Goal: Transaction & Acquisition: Obtain resource

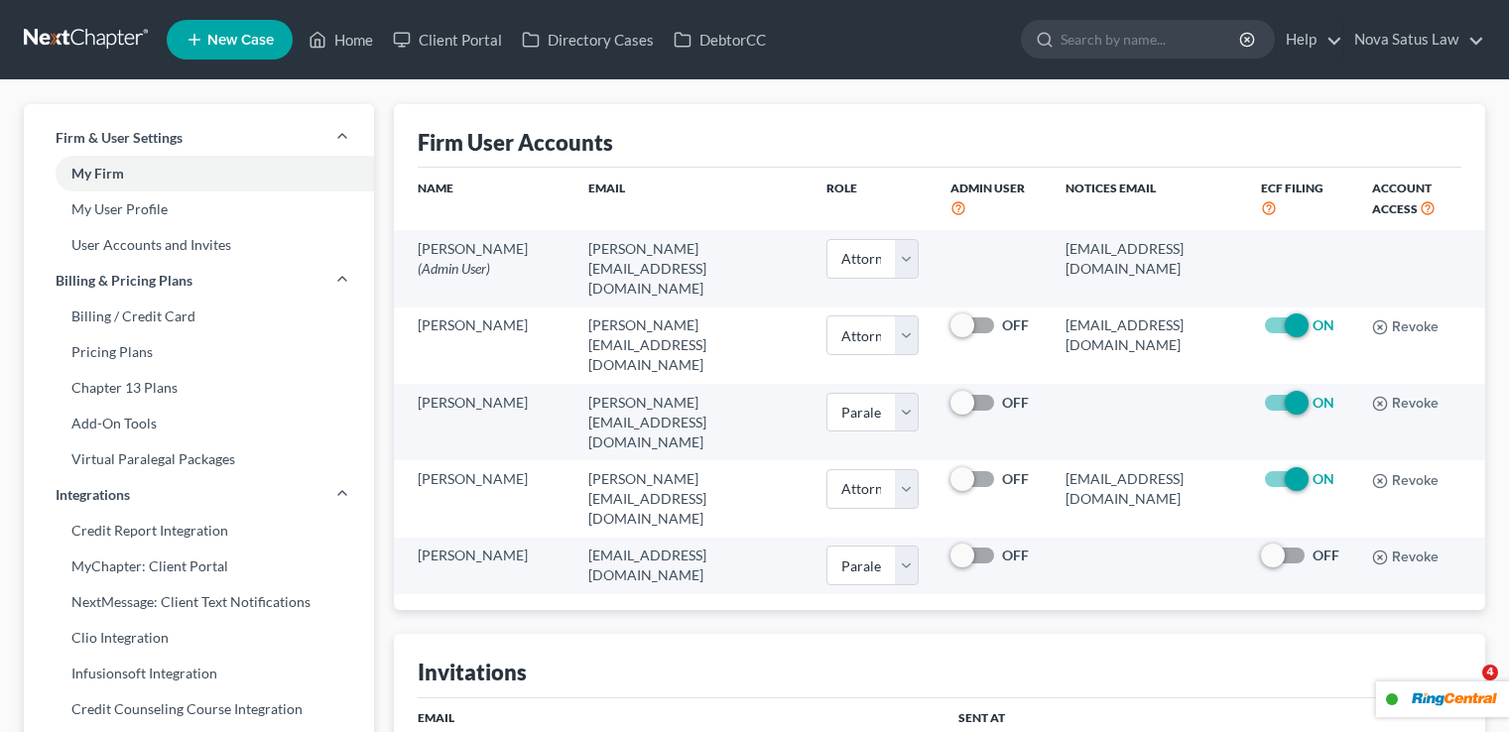
select select "0"
select select "1"
select select "0"
select select "1"
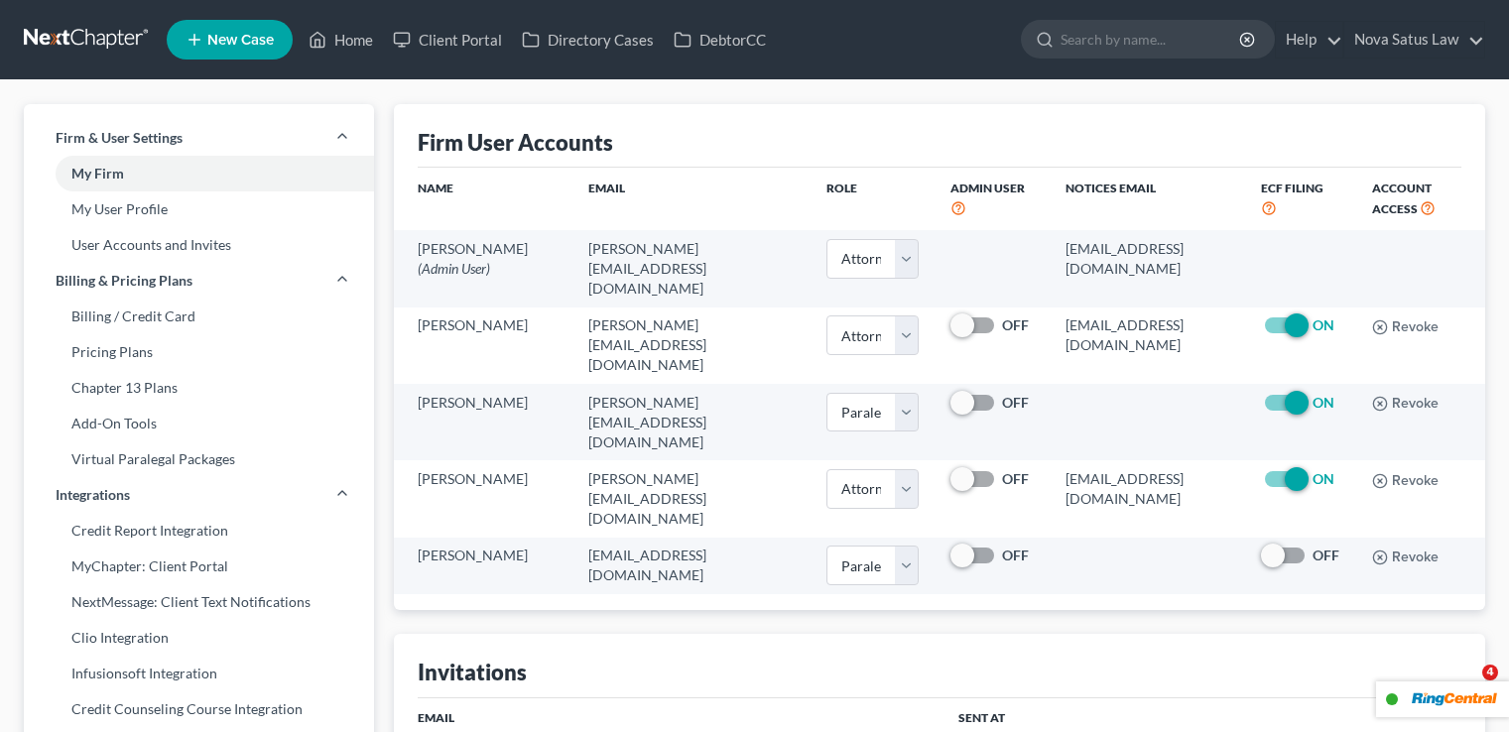
select select "attorney"
drag, startPoint x: 339, startPoint y: 33, endPoint x: 325, endPoint y: 36, distance: 14.2
click at [337, 33] on link "Home" at bounding box center [341, 40] width 84 height 36
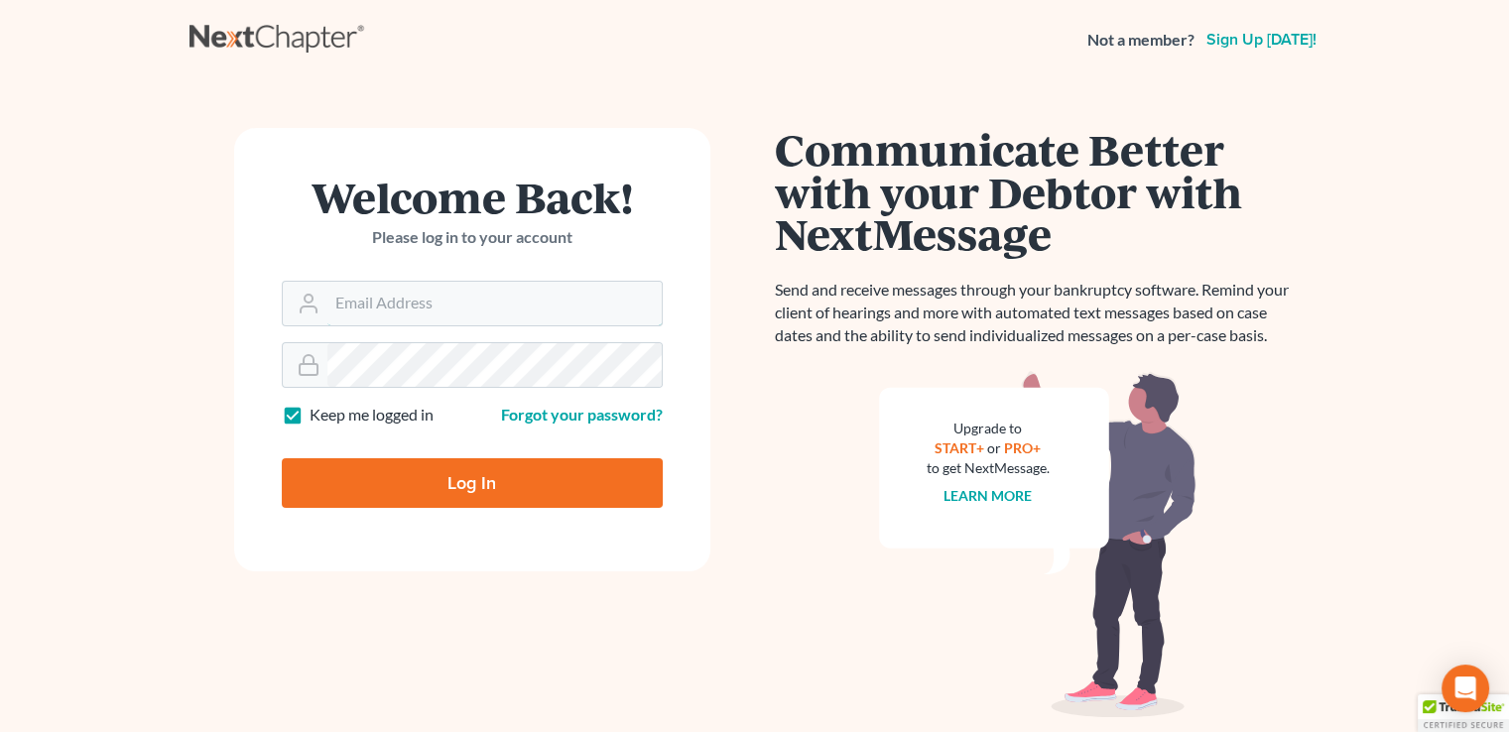
type input "jim@jamesrloganpa.com"
click at [480, 477] on input "Log In" at bounding box center [472, 483] width 381 height 50
type input "Thinking..."
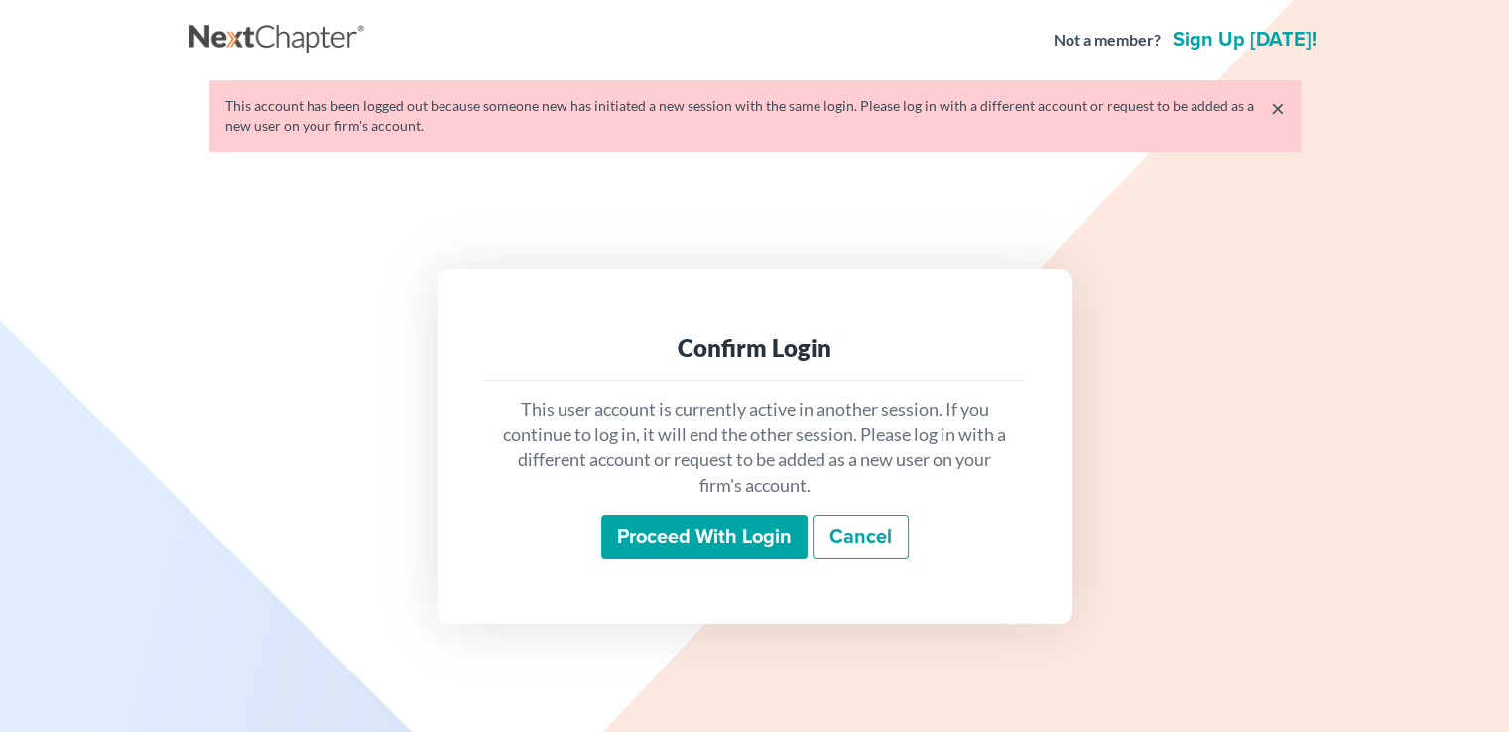
click at [663, 541] on input "Proceed with login" at bounding box center [704, 538] width 206 height 46
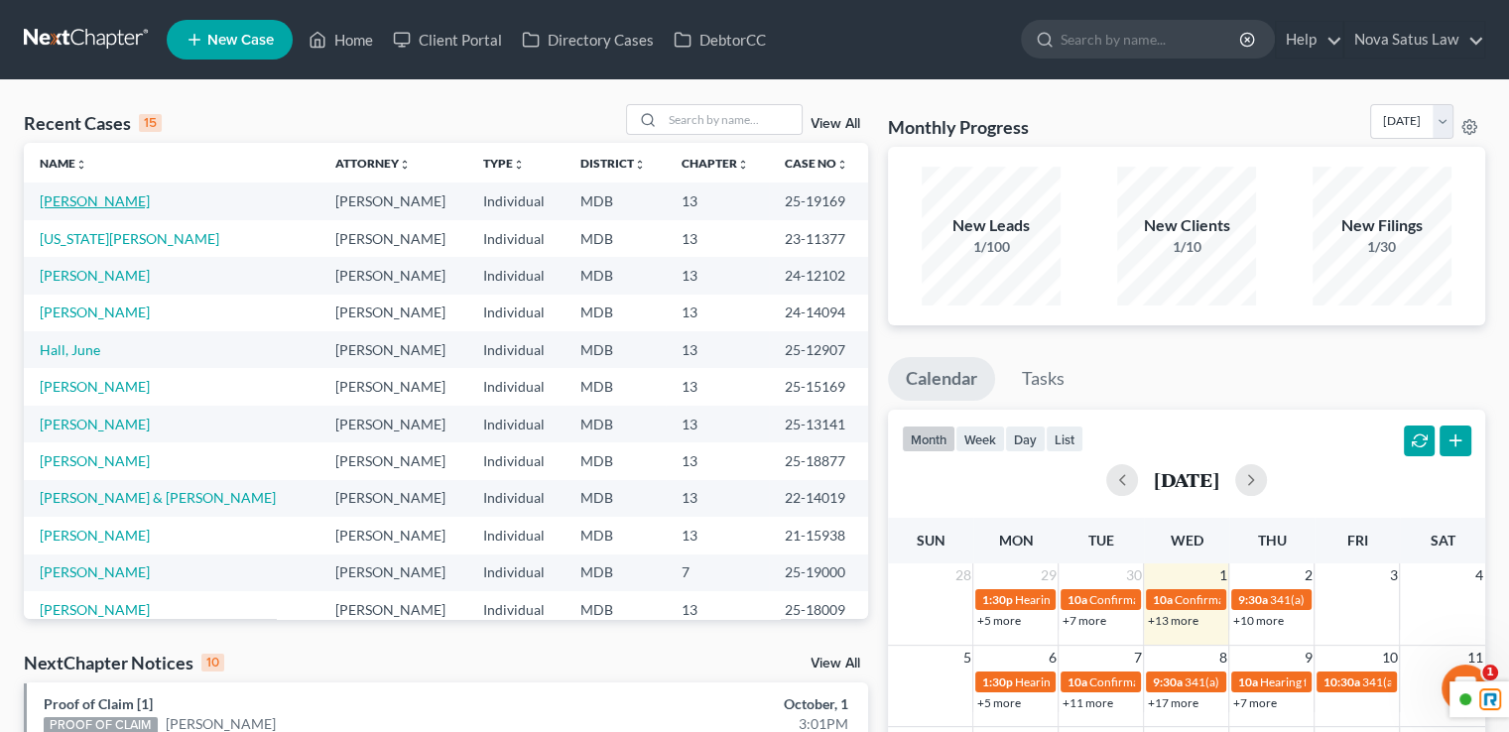
click at [64, 198] on link "[PERSON_NAME]" at bounding box center [95, 201] width 110 height 17
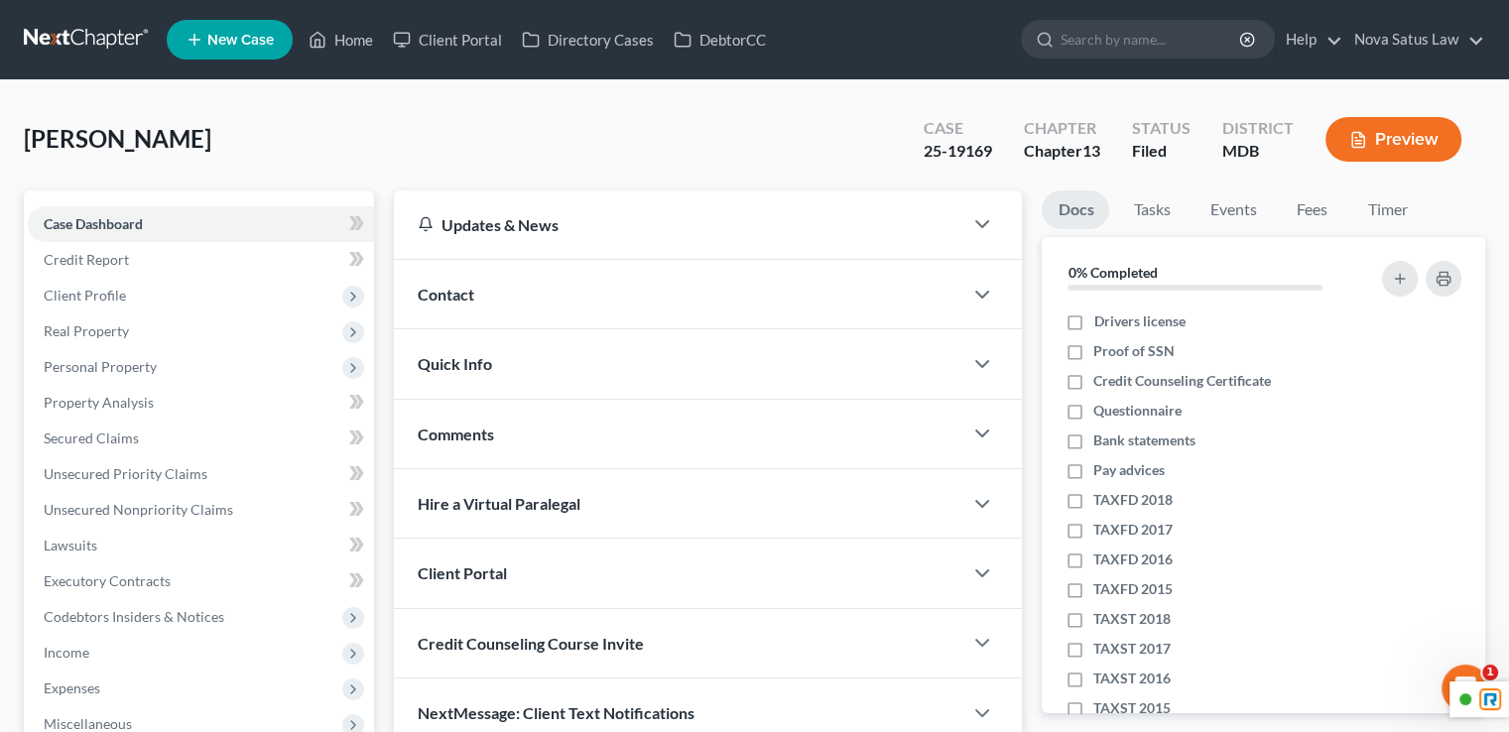
scroll to position [393, 0]
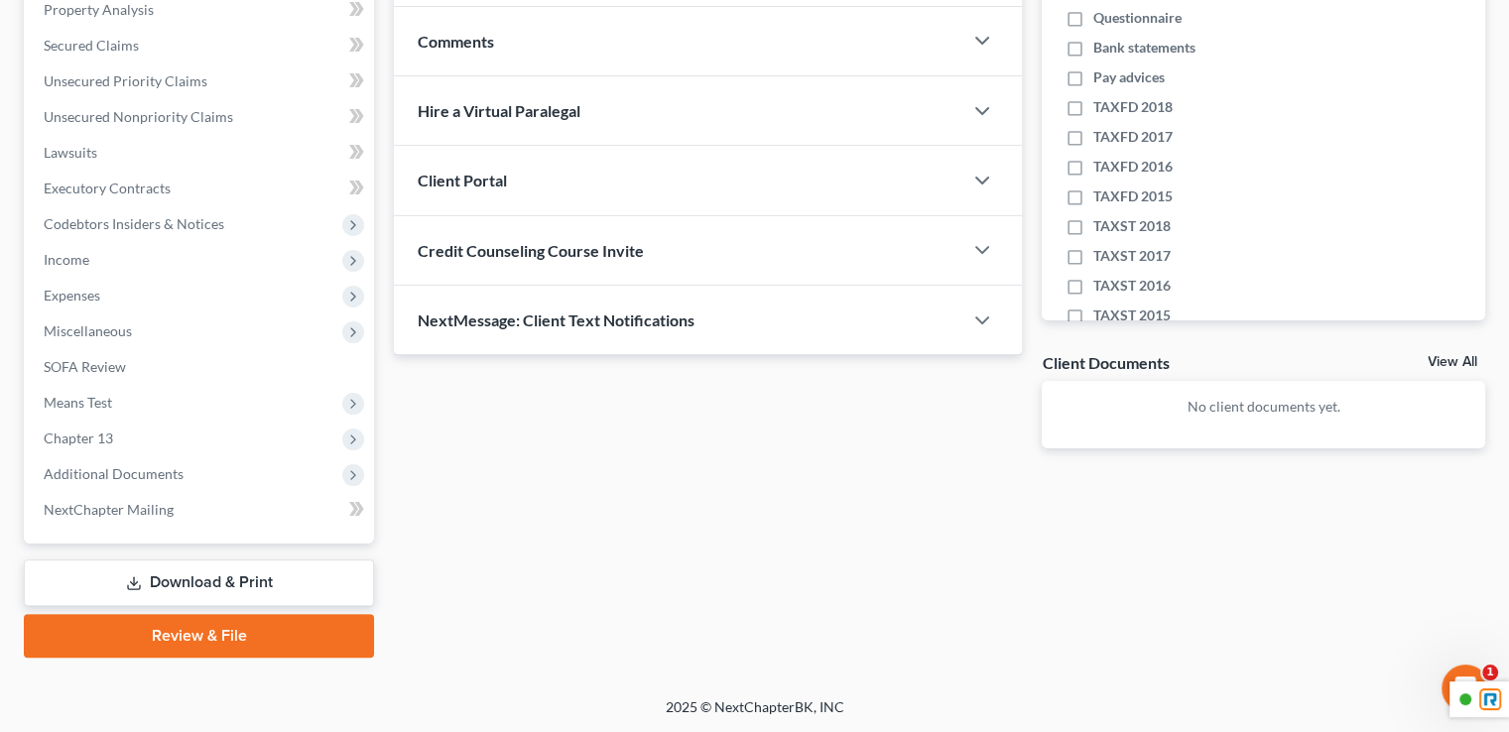
click at [235, 640] on link "Review & File" at bounding box center [199, 636] width 350 height 44
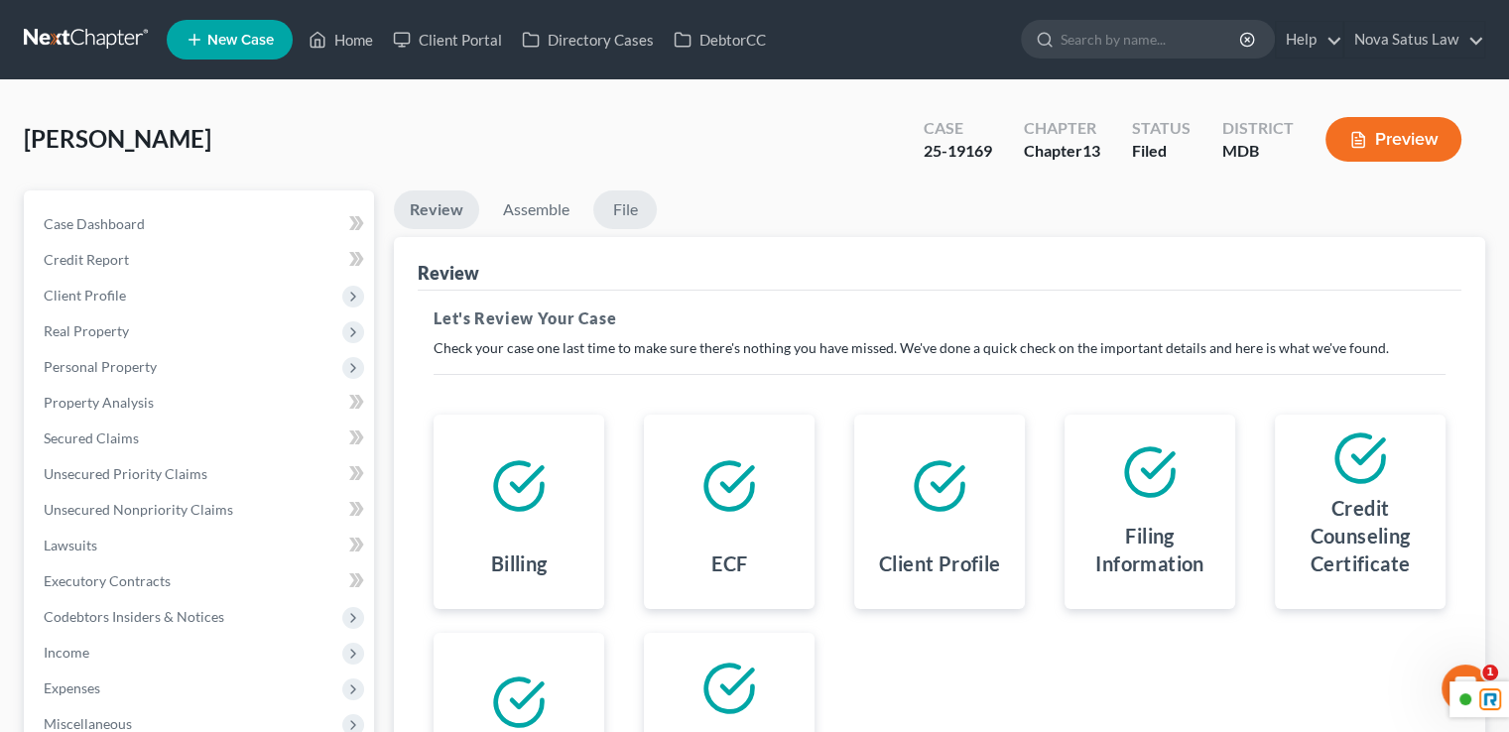
click at [613, 210] on link "File" at bounding box center [625, 210] width 64 height 39
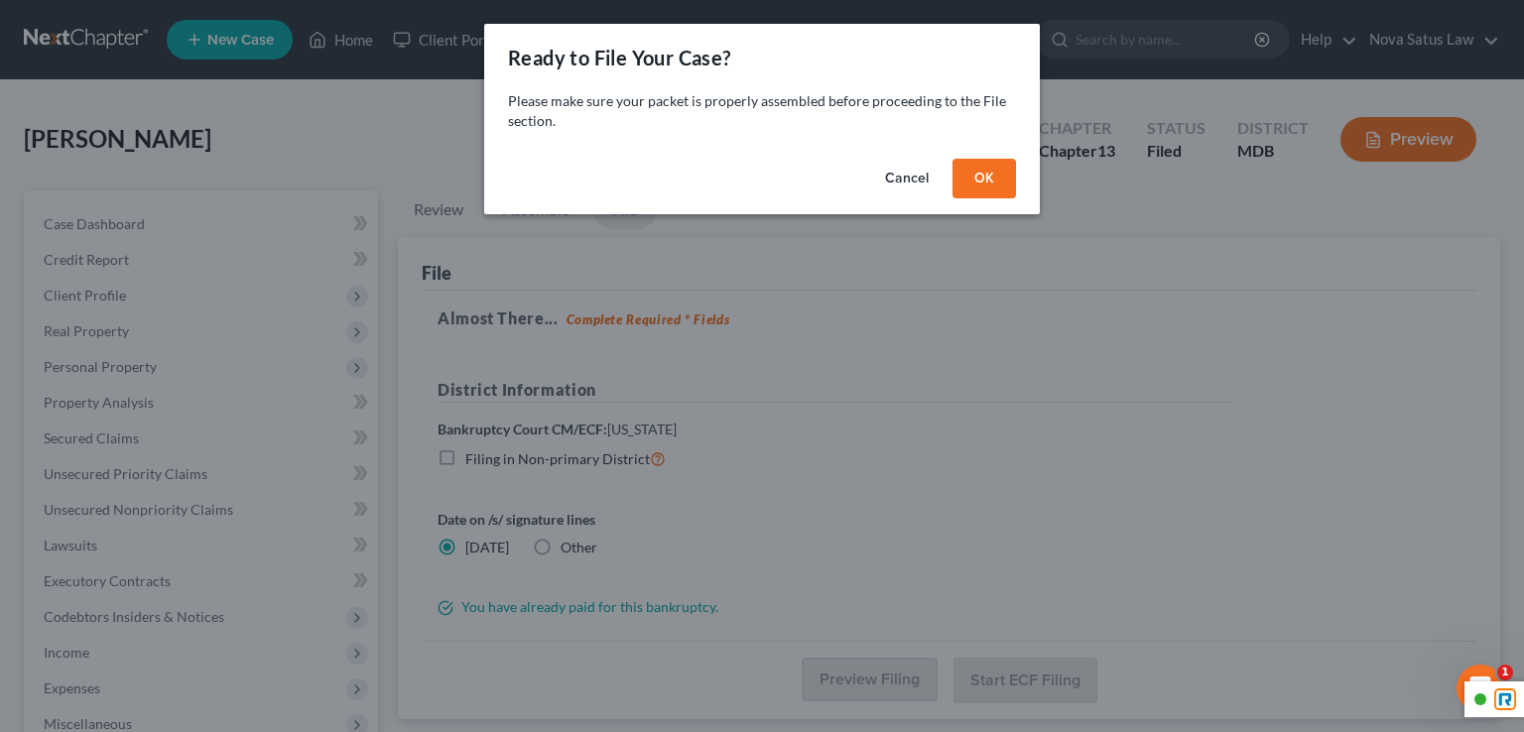
click at [914, 180] on button "Cancel" at bounding box center [906, 179] width 75 height 40
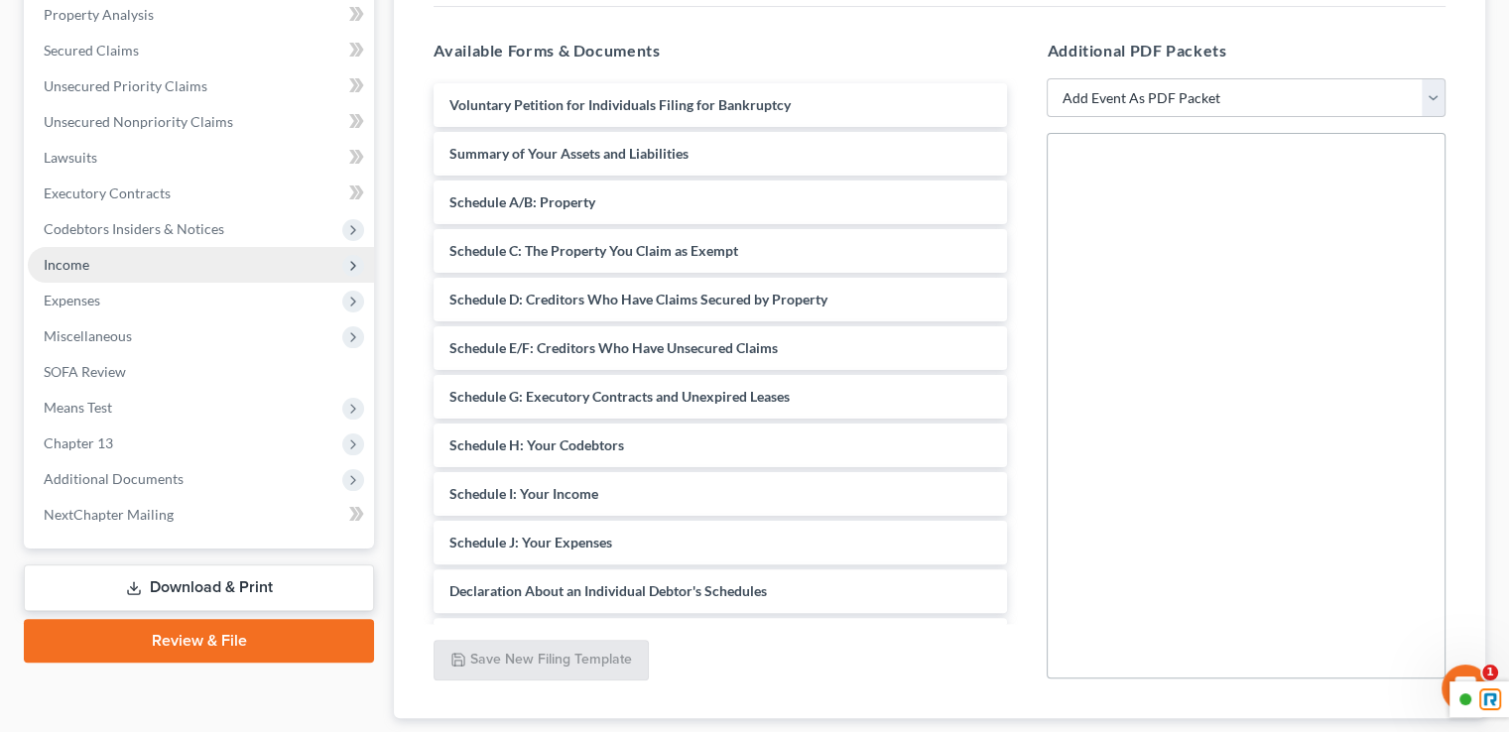
scroll to position [496, 0]
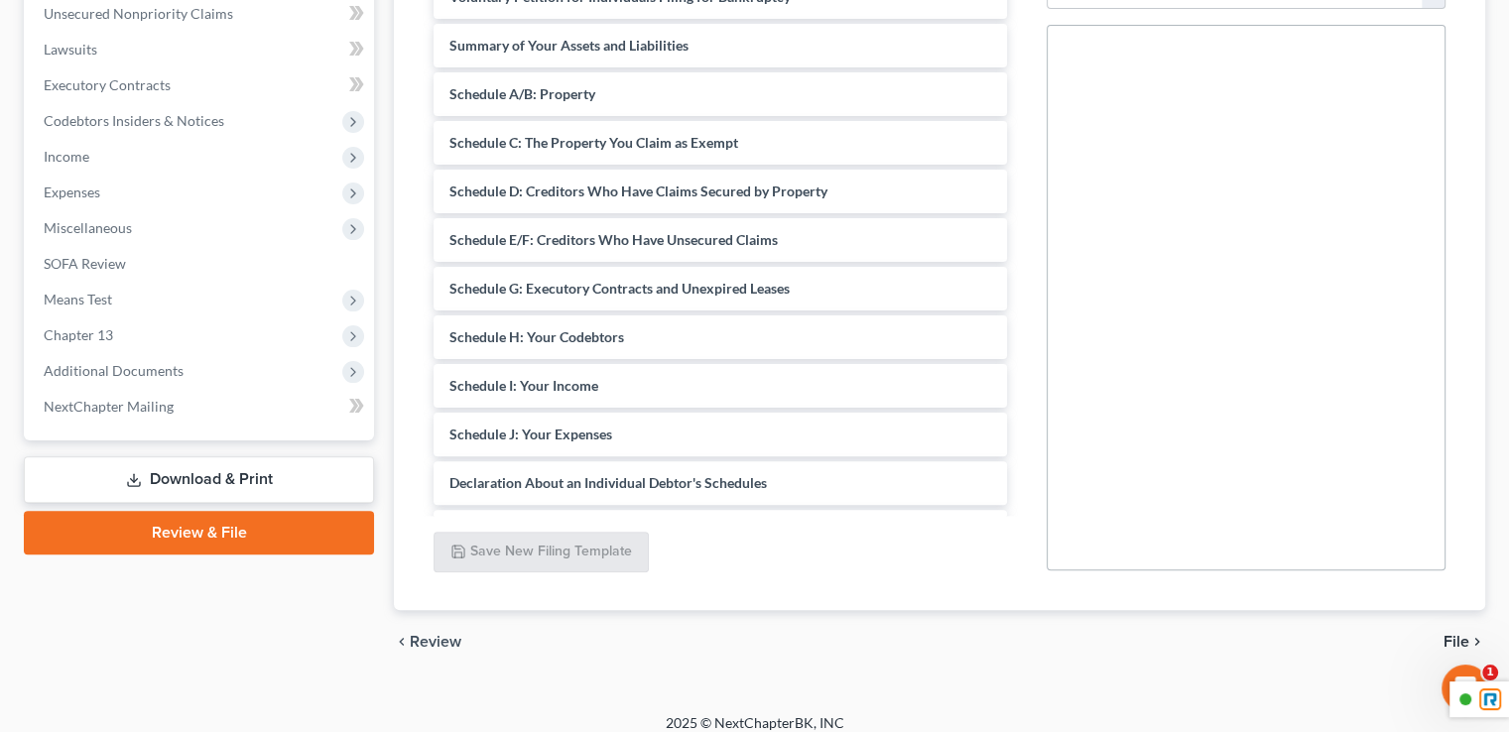
click at [204, 477] on link "Download & Print" at bounding box center [199, 479] width 350 height 47
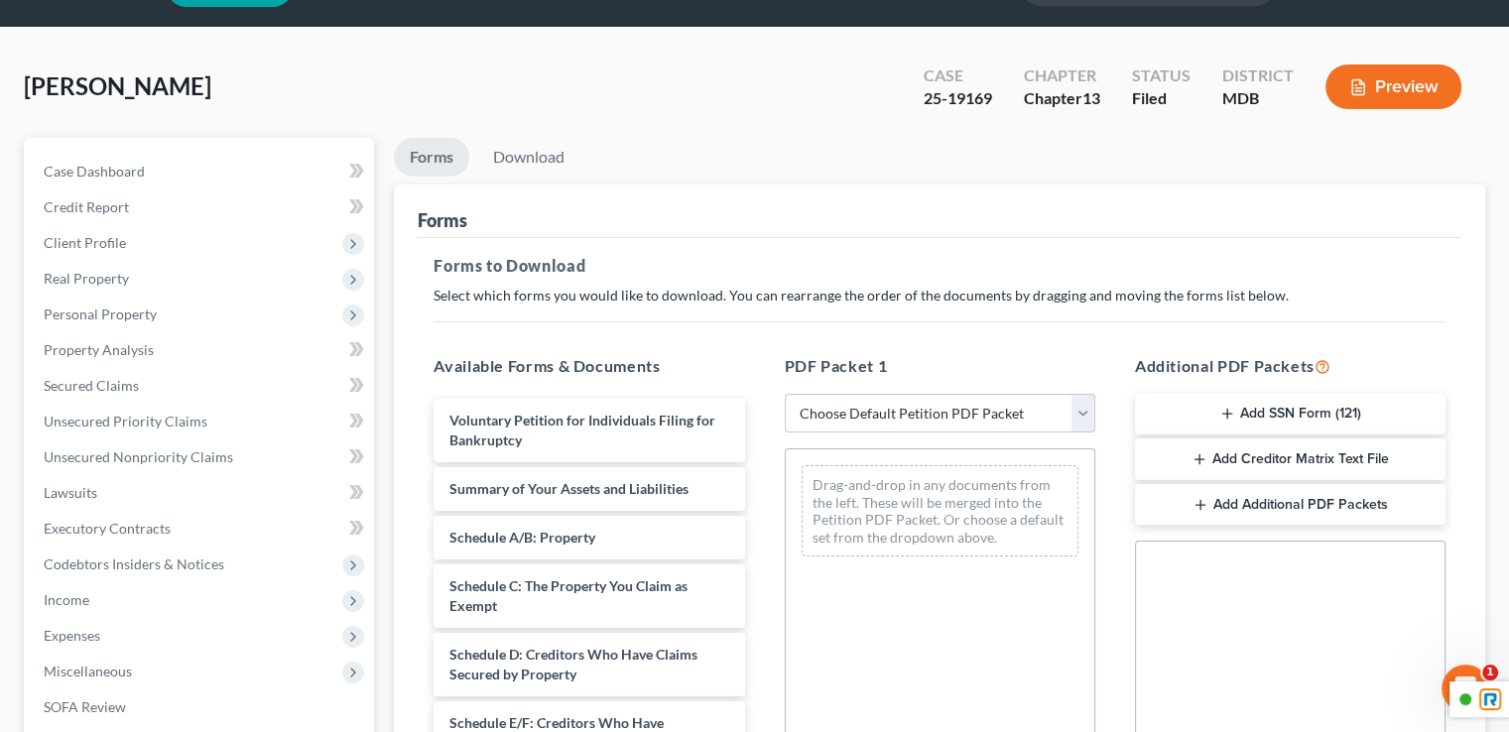
scroll to position [198, 0]
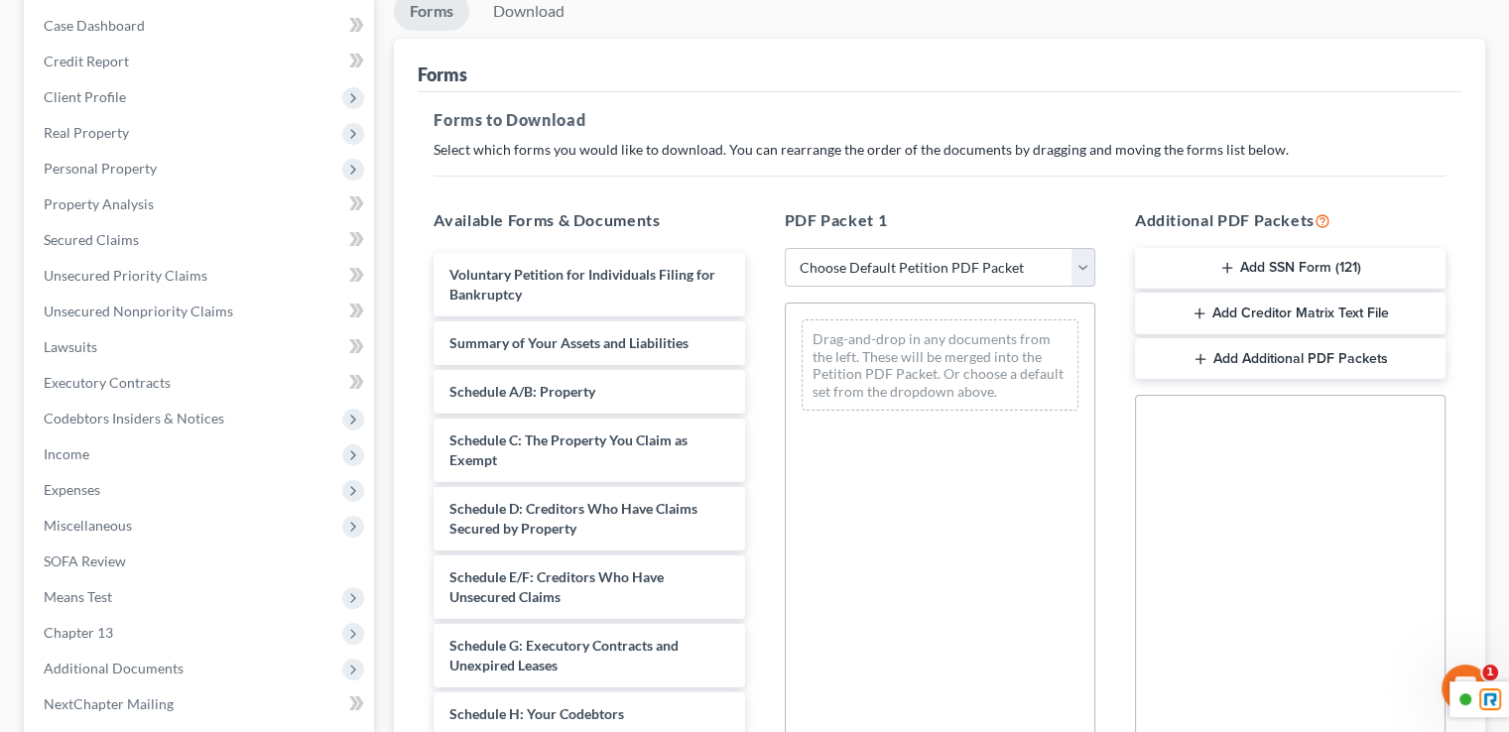
click at [1253, 265] on button "Add SSN Form (121)" at bounding box center [1290, 269] width 311 height 42
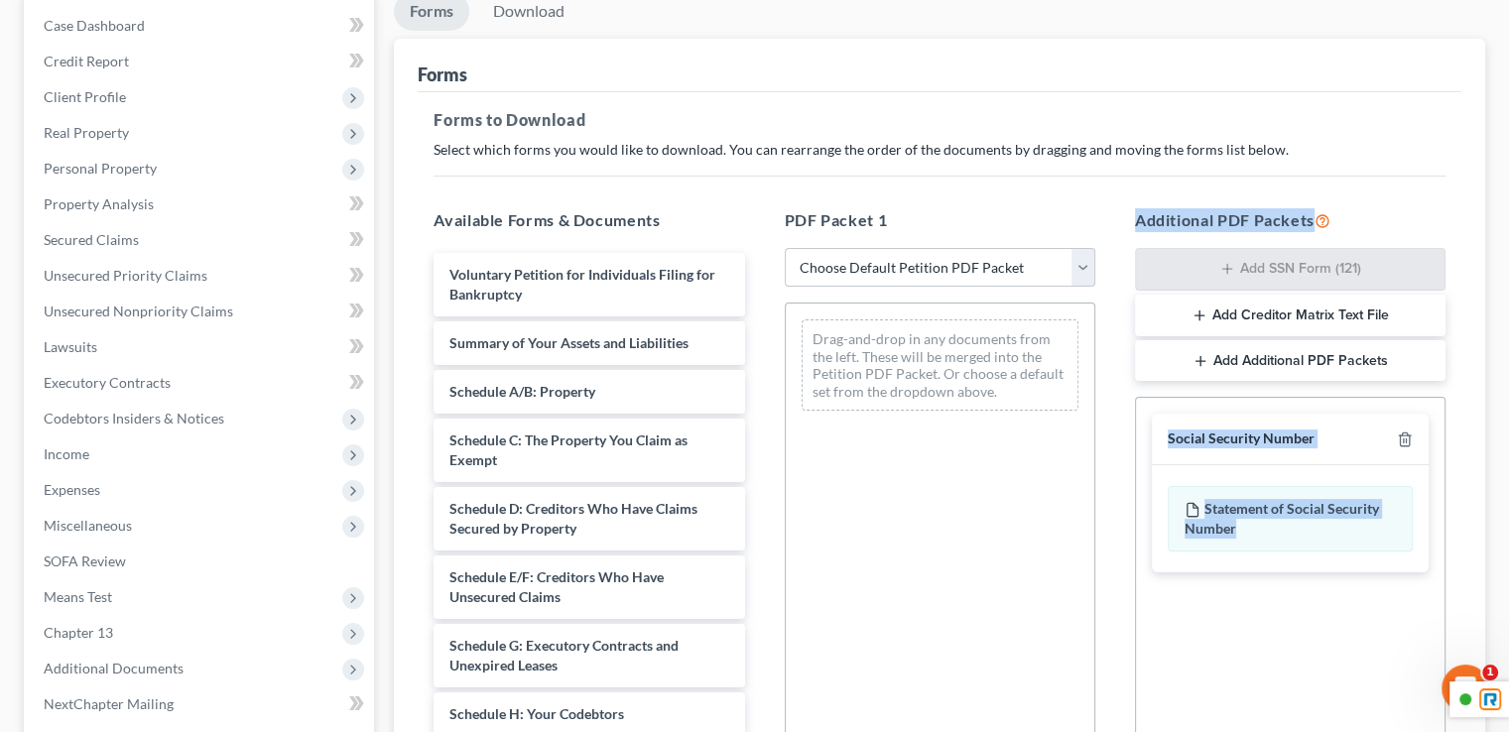
drag, startPoint x: 1266, startPoint y: 524, endPoint x: 996, endPoint y: 496, distance: 271.3
click at [996, 496] on div "Available Forms & Documents Voluntary Petition for Individuals Filing for Bankr…" at bounding box center [940, 529] width 1052 height 673
click at [993, 496] on div "Drag-and-drop in any documents from the left. These will be merged into the Pet…" at bounding box center [940, 576] width 311 height 546
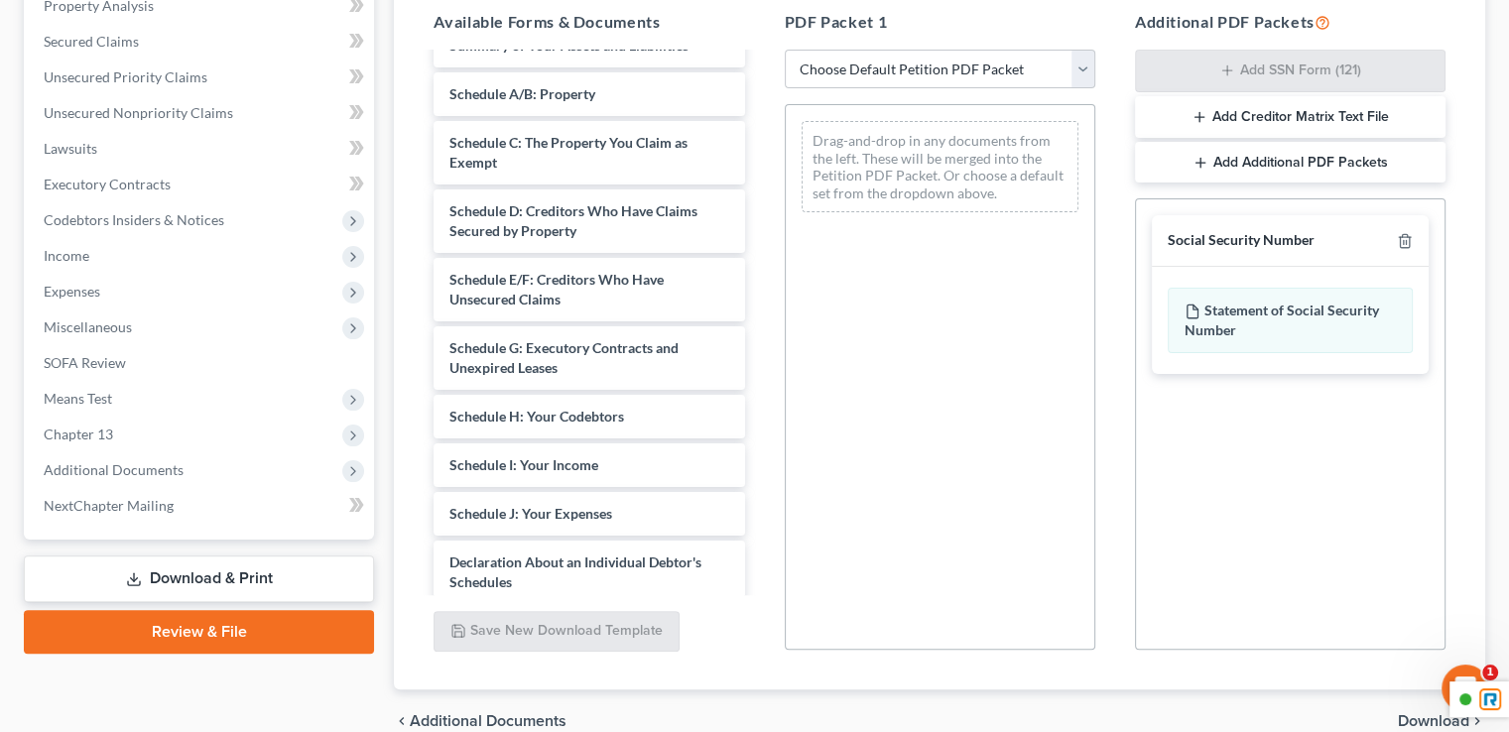
scroll to position [464, 0]
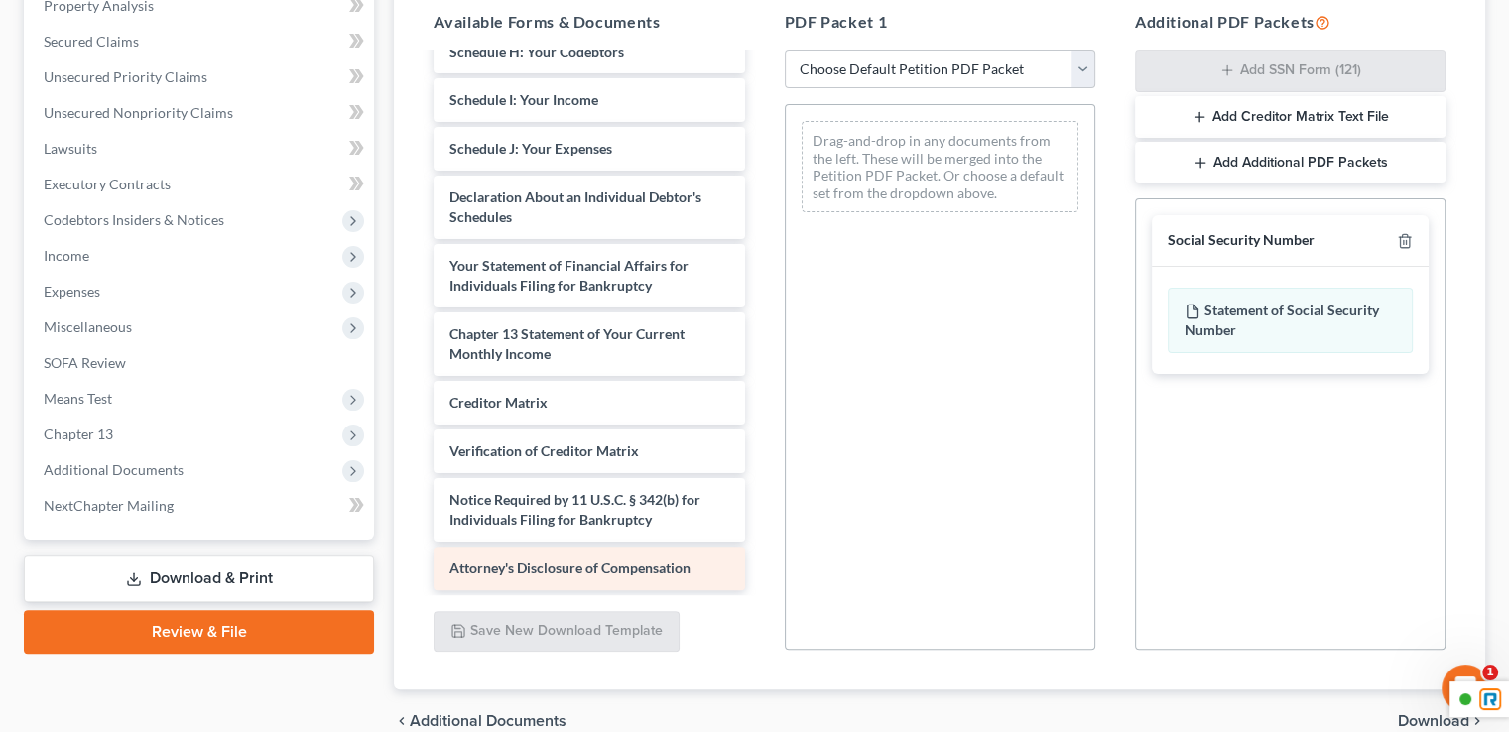
click at [621, 577] on div "Attorney's Disclosure of Compensation" at bounding box center [589, 569] width 311 height 44
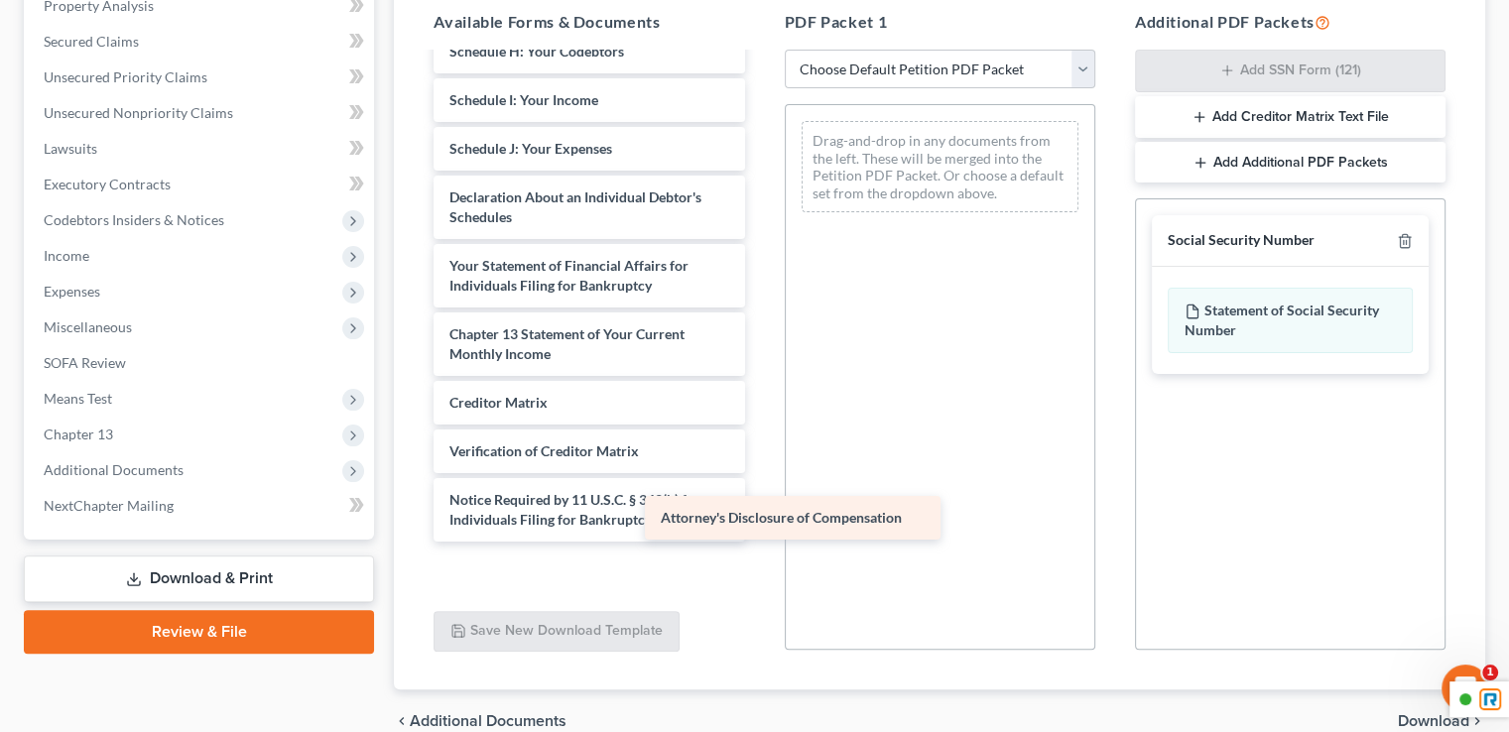
scroll to position [415, 0]
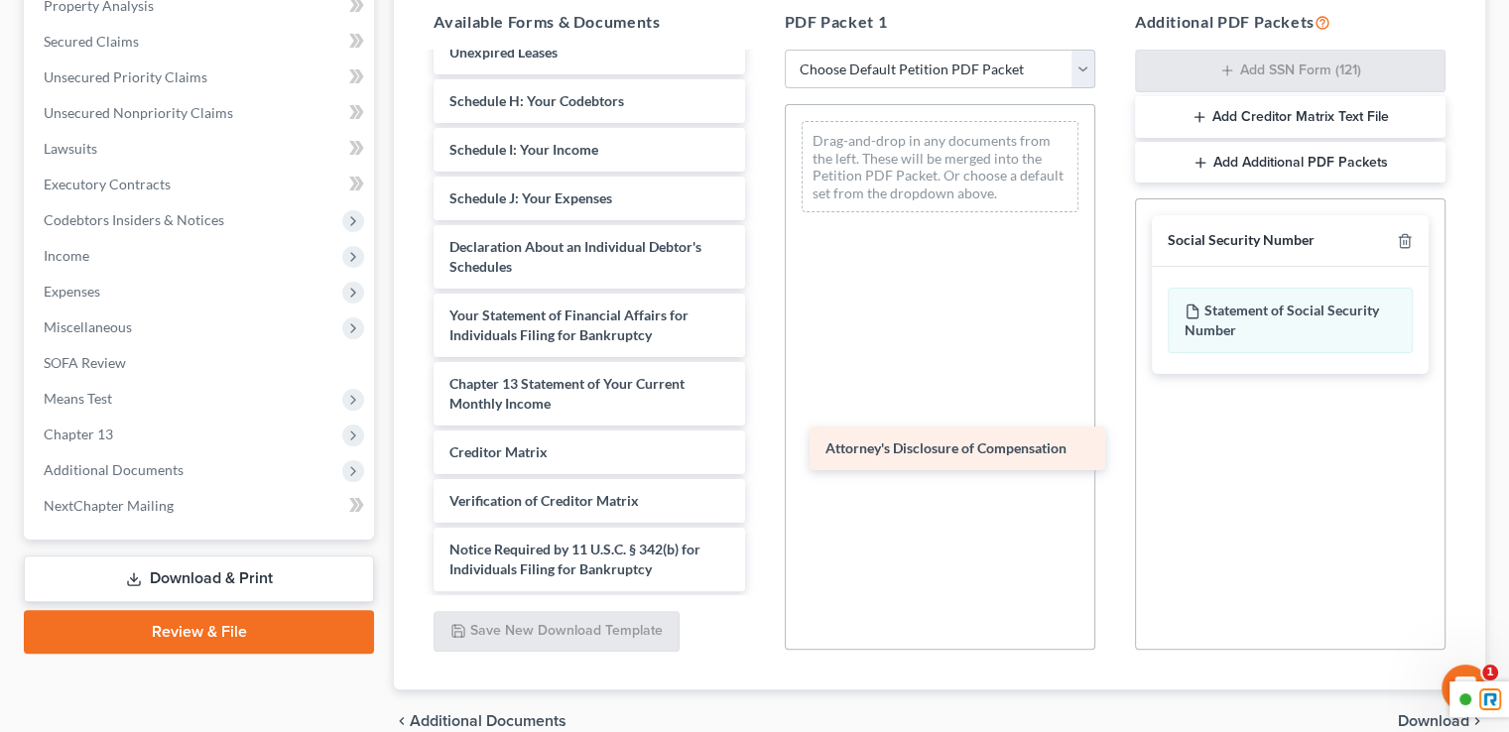
drag, startPoint x: 606, startPoint y: 570, endPoint x: 982, endPoint y: 451, distance: 394.2
click at [760, 451] on div "Attorney's Disclosure of Compensation Voluntary Petition for Individuals Filing…" at bounding box center [589, 116] width 342 height 952
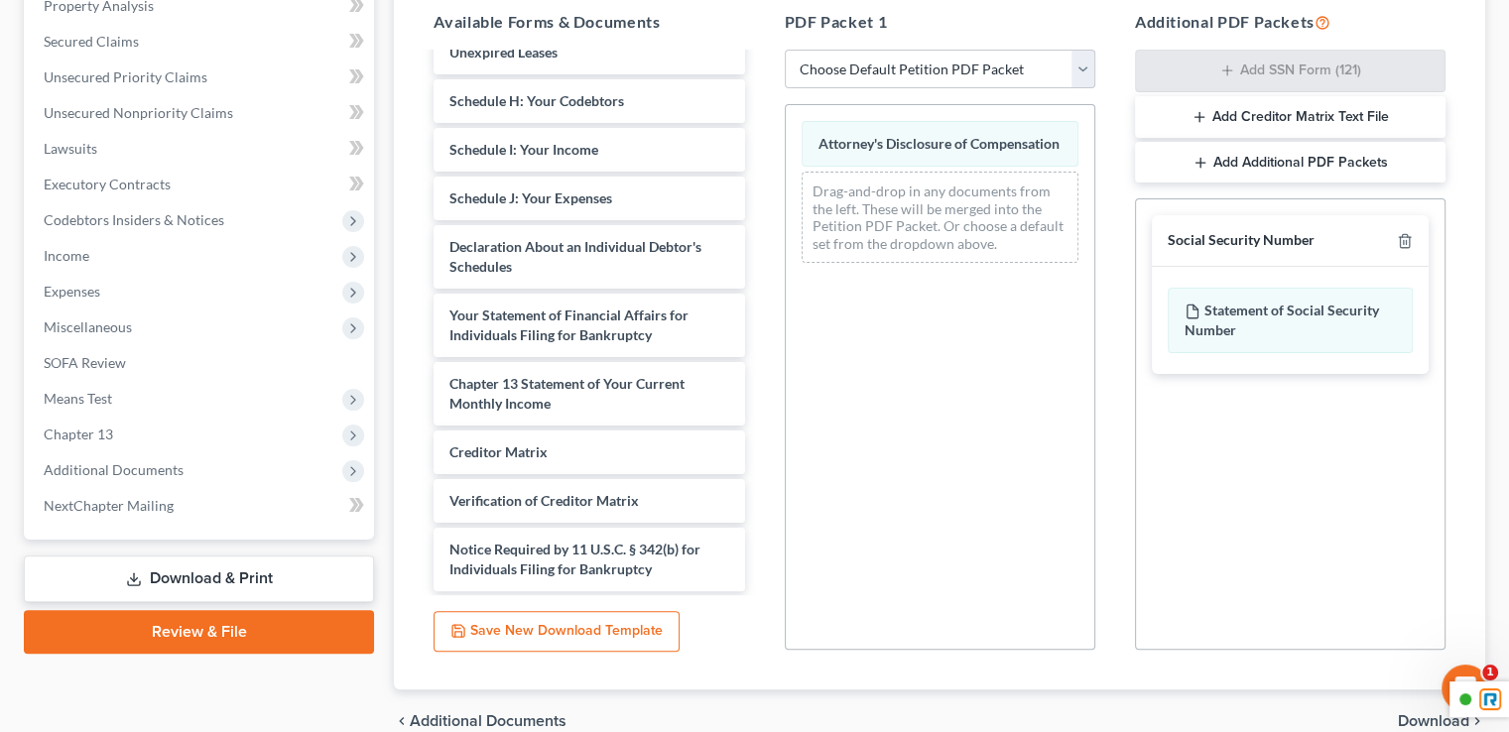
scroll to position [492, 0]
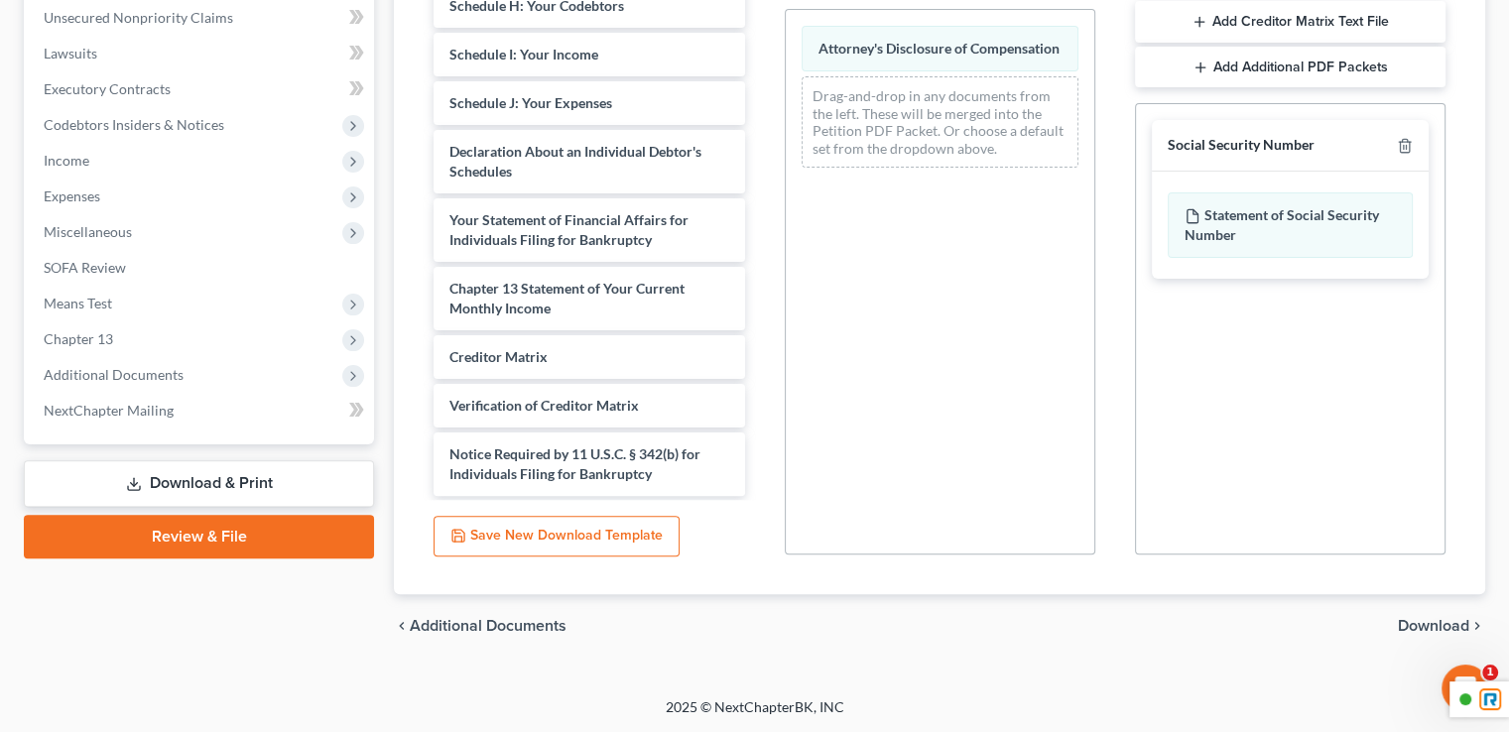
click at [1453, 628] on span "Download" at bounding box center [1433, 626] width 71 height 16
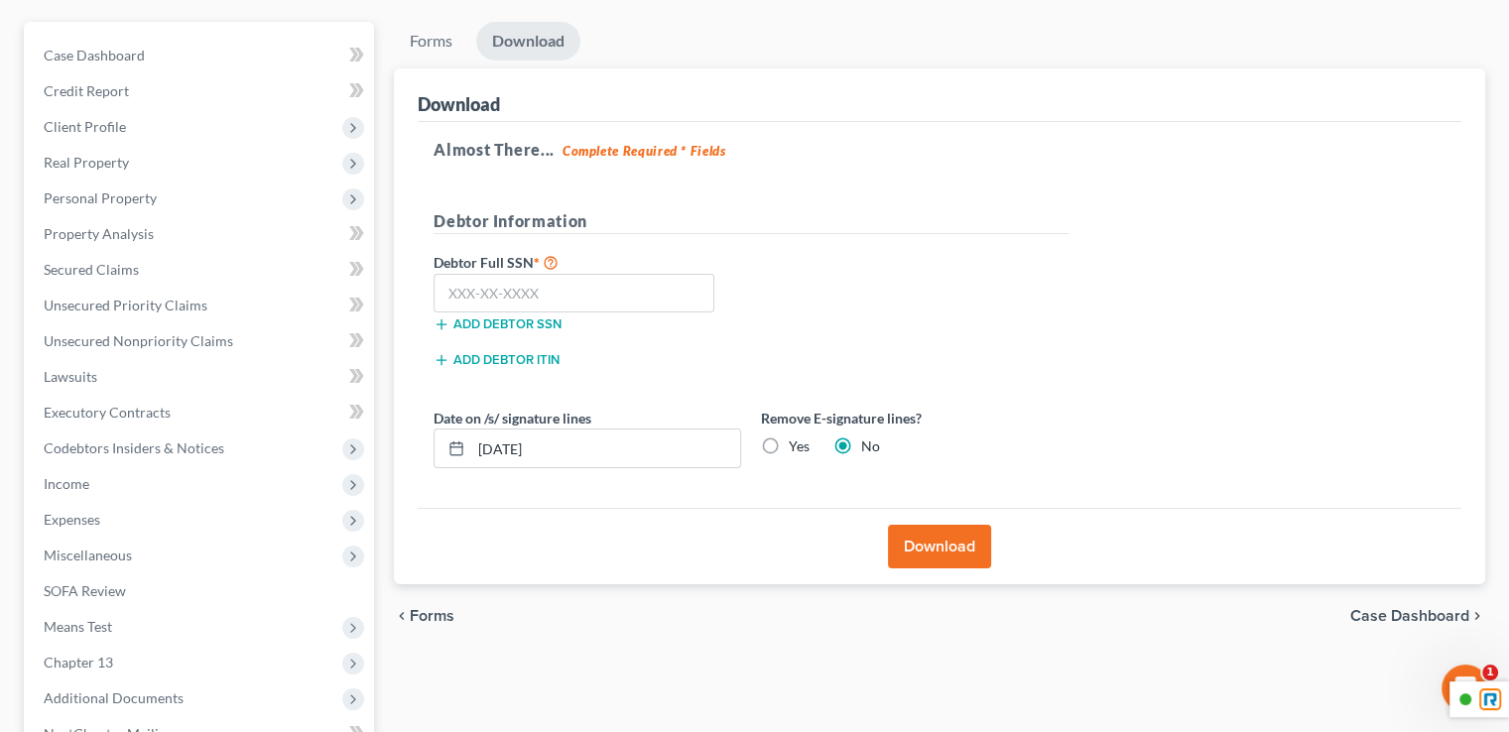
scroll to position [0, 0]
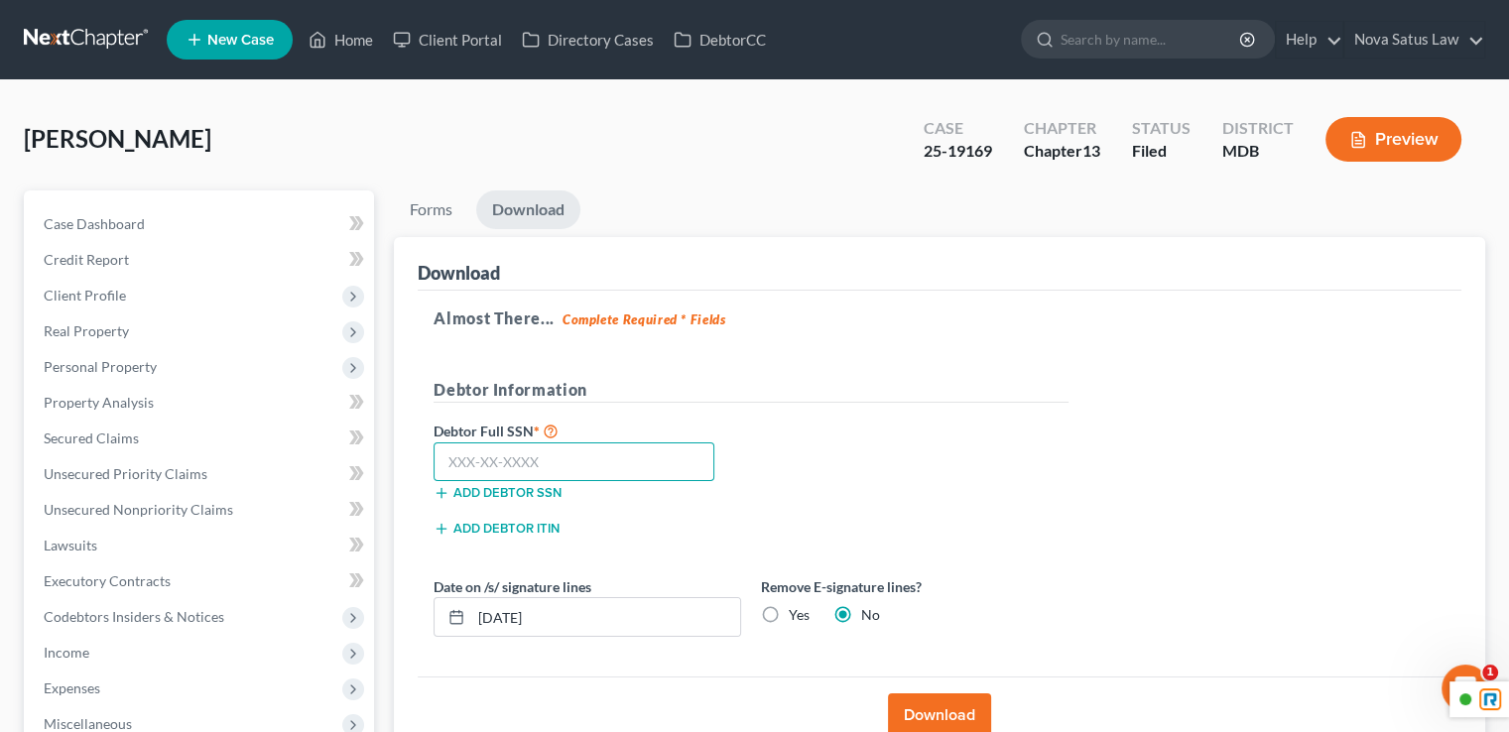
click at [544, 469] on input "text" at bounding box center [574, 463] width 281 height 40
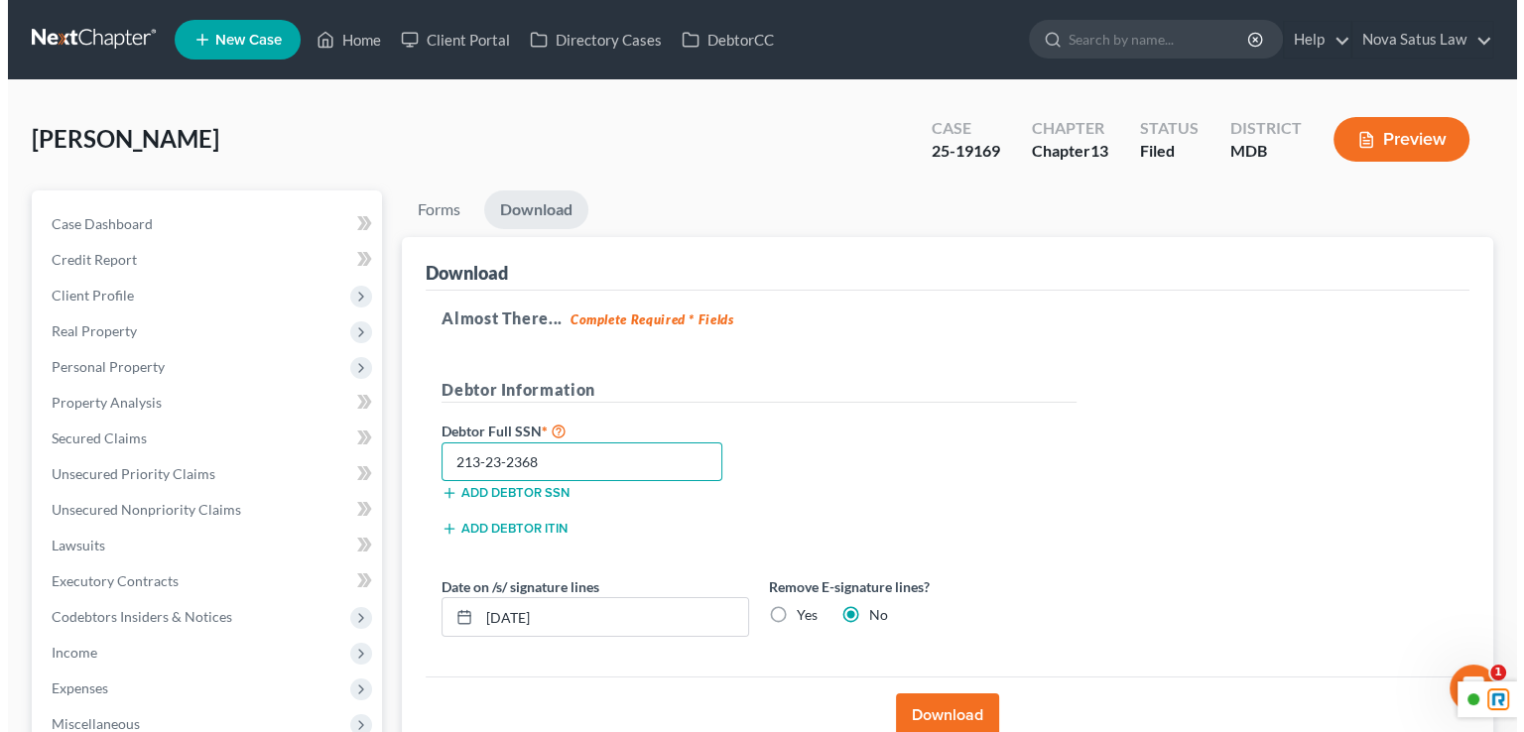
scroll to position [99, 0]
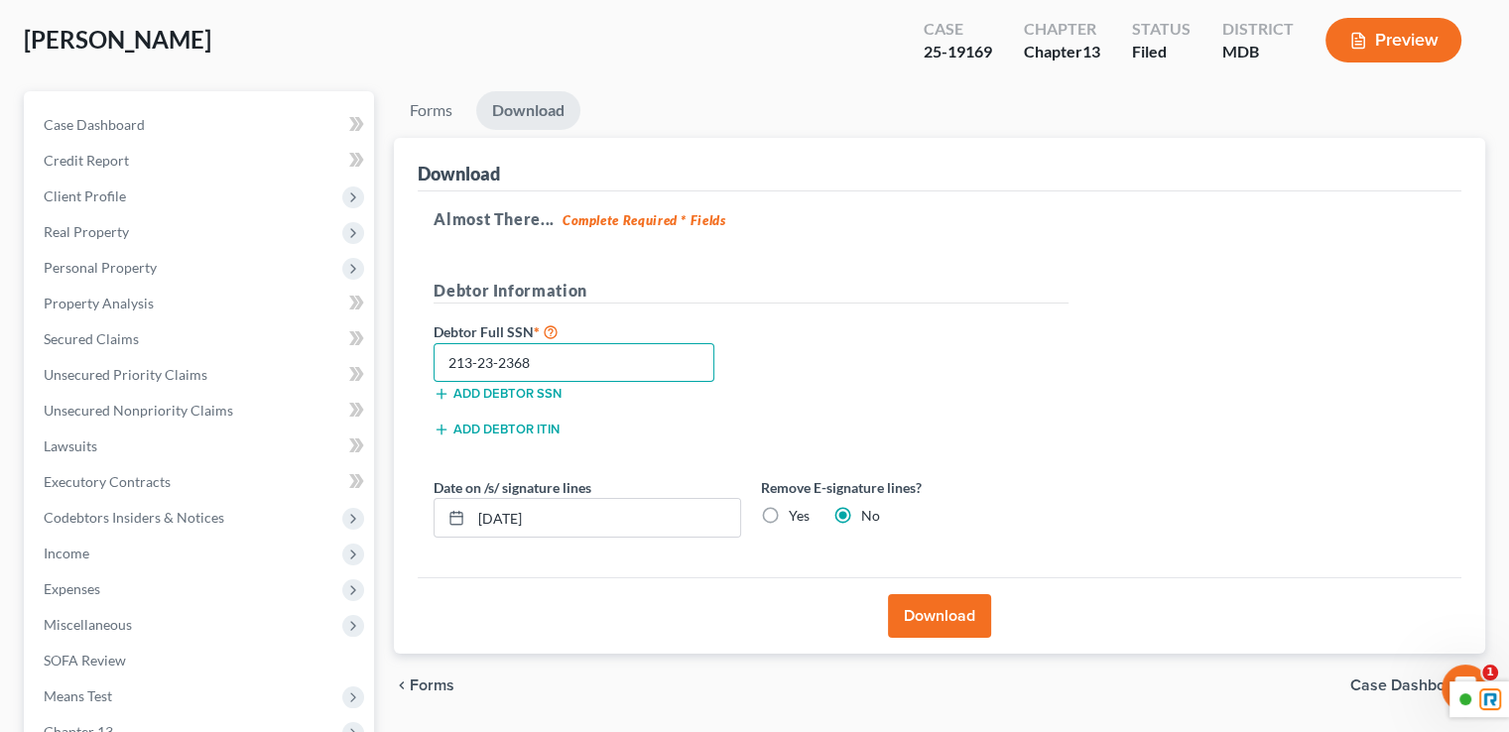
type input "213-23-2368"
click at [966, 612] on button "Download" at bounding box center [939, 616] width 103 height 44
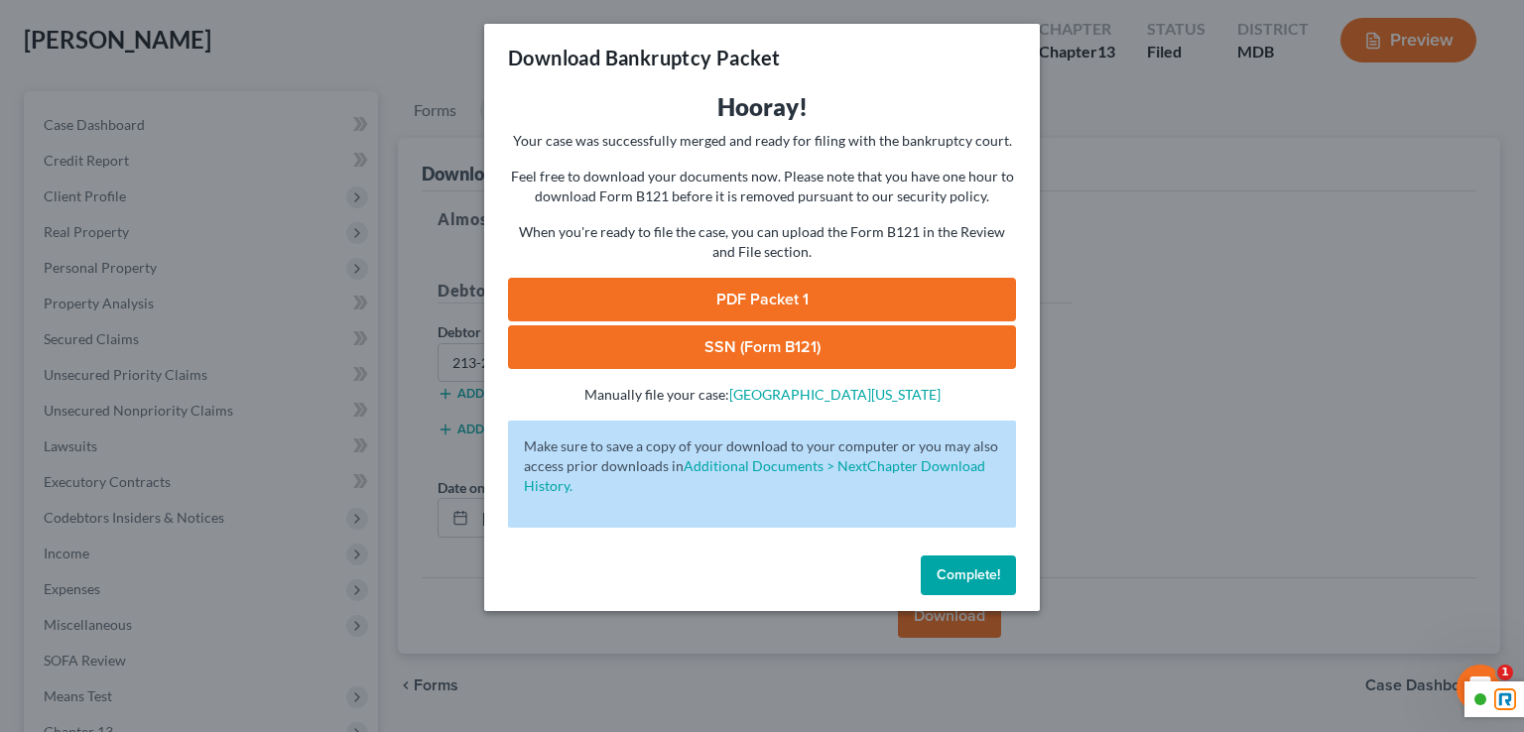
click at [762, 291] on link "PDF Packet 1" at bounding box center [762, 300] width 508 height 44
click at [706, 339] on link "SSN (Form B121)" at bounding box center [762, 347] width 508 height 44
